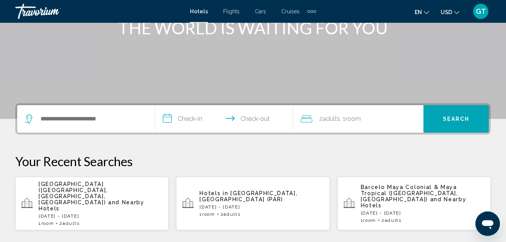
scroll to position [117, 0]
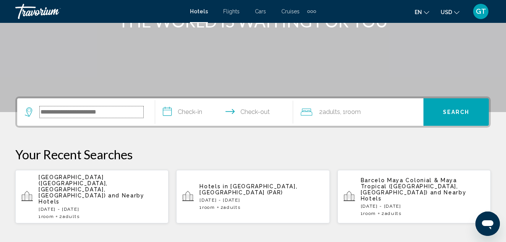
click at [117, 110] on input "Search widget" at bounding box center [91, 112] width 103 height 11
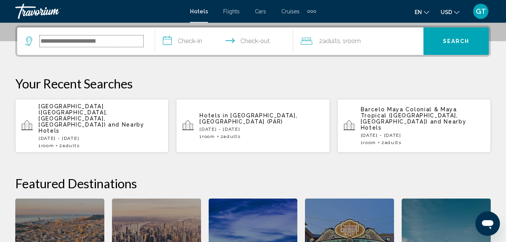
scroll to position [189, 0]
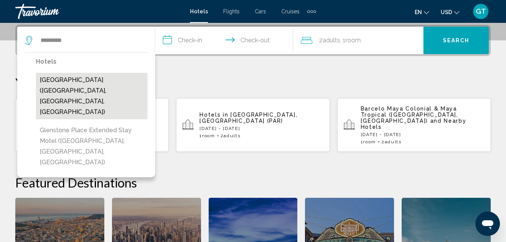
click at [81, 79] on button "[GEOGRAPHIC_DATA] ([GEOGRAPHIC_DATA], [GEOGRAPHIC_DATA], [GEOGRAPHIC_DATA])" at bounding box center [91, 96] width 111 height 47
type input "**********"
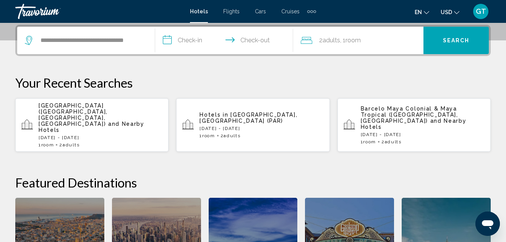
click at [170, 39] on input "**********" at bounding box center [225, 42] width 141 height 30
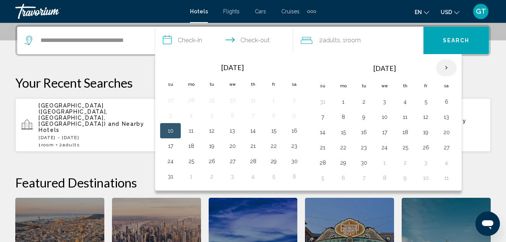
click at [445, 68] on th "Next month" at bounding box center [446, 68] width 21 height 17
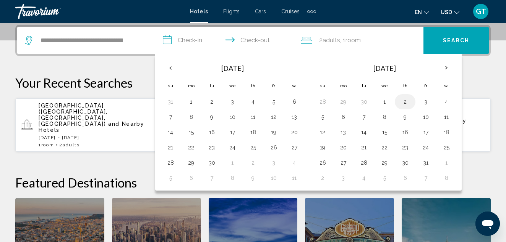
click at [405, 102] on button "2" at bounding box center [405, 102] width 12 height 11
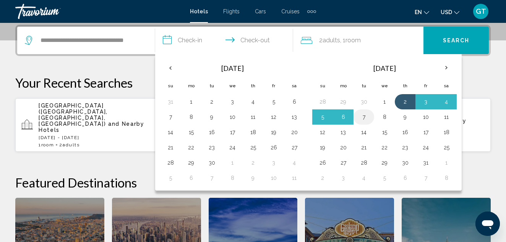
click at [361, 118] on button "7" at bounding box center [363, 117] width 12 height 11
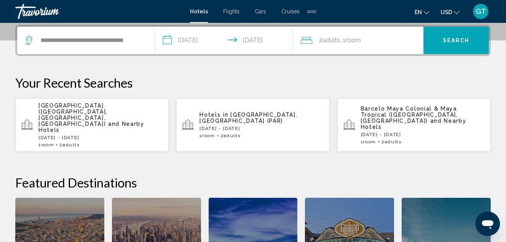
type input "**********"
click at [376, 43] on div "2 Adult Adults , 1 Room rooms" at bounding box center [362, 40] width 123 height 11
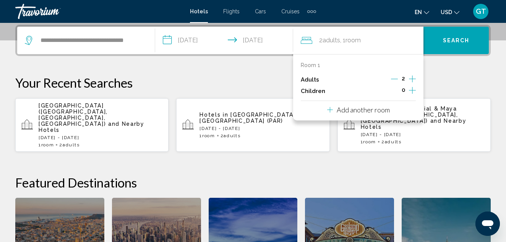
click at [412, 79] on icon "Increment adults" at bounding box center [412, 79] width 7 height 7
click at [440, 83] on p "Your Recent Searches" at bounding box center [252, 82] width 475 height 15
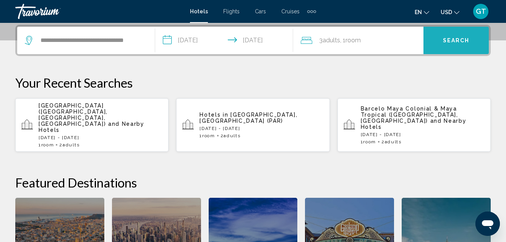
click at [455, 39] on span "Search" at bounding box center [456, 41] width 27 height 6
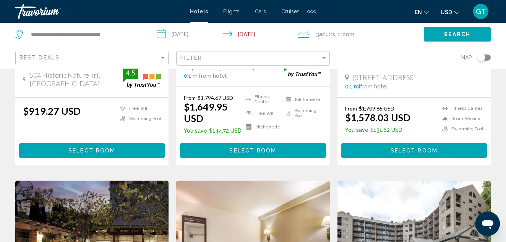
scroll to position [195, 0]
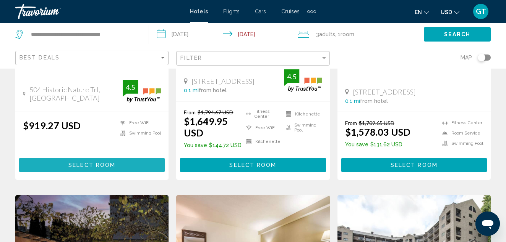
click at [88, 163] on span "Select Room" at bounding box center [91, 166] width 47 height 6
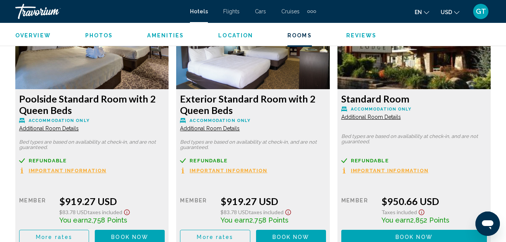
scroll to position [1260, 0]
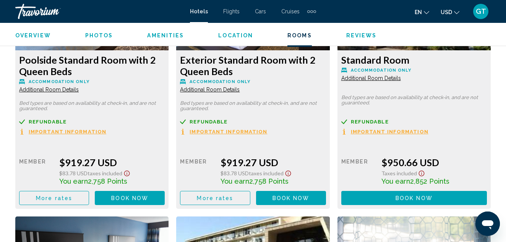
click at [106, 131] on span "Important Information" at bounding box center [68, 131] width 78 height 5
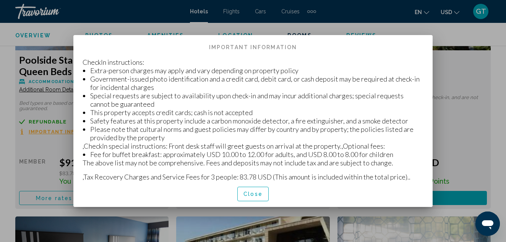
scroll to position [0, 0]
click at [255, 194] on span "Close" at bounding box center [252, 195] width 19 height 6
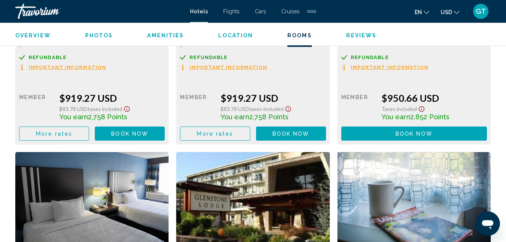
scroll to position [1338, 0]
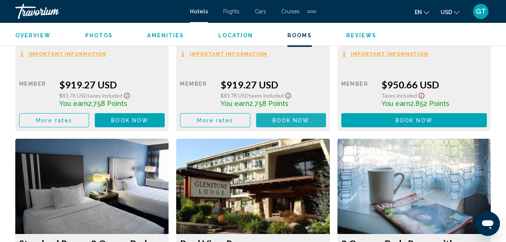
click at [294, 118] on span "Book now" at bounding box center [290, 121] width 37 height 6
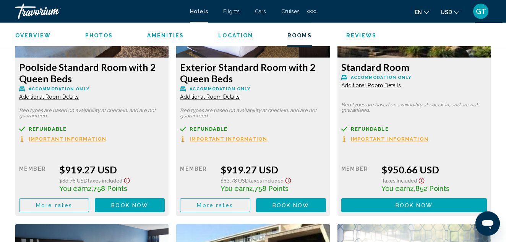
scroll to position [1246, 0]
